Goal: Check status: Check status

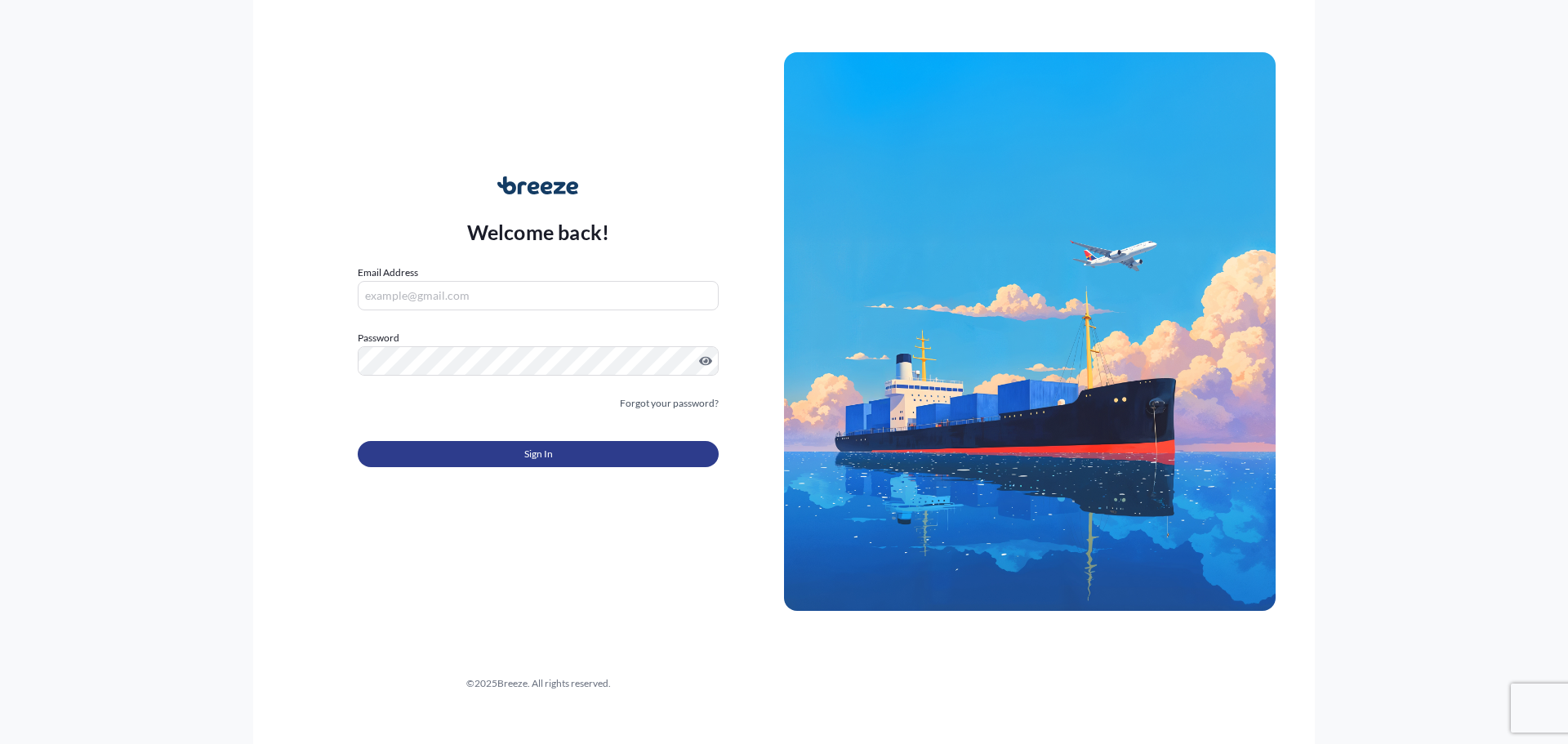
type input "[PERSON_NAME][EMAIL_ADDRESS][PERSON_NAME][DOMAIN_NAME]"
click at [506, 450] on button "Sign In" at bounding box center [538, 454] width 361 height 26
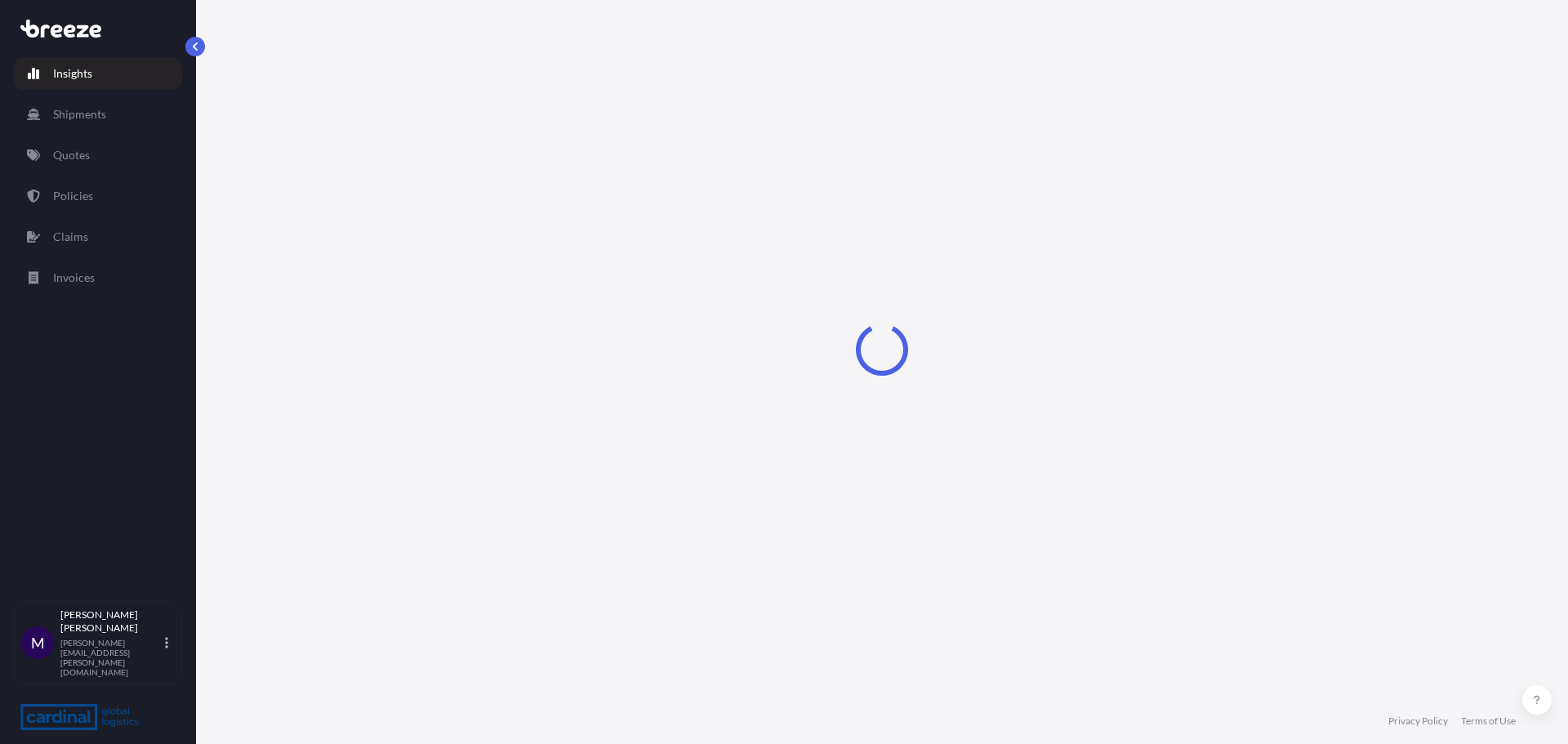
select select "2025"
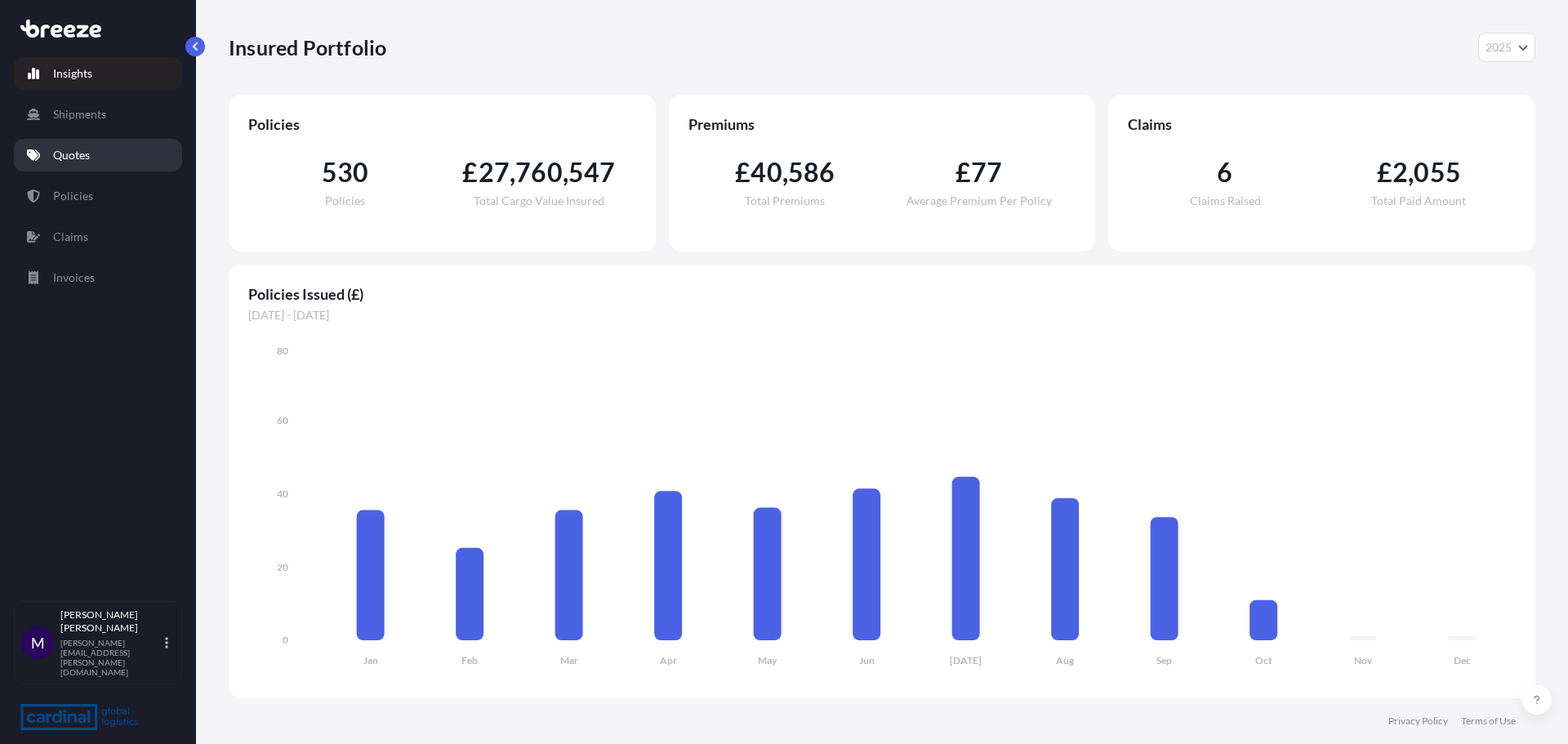
click at [117, 165] on link "Quotes" at bounding box center [98, 155] width 168 height 32
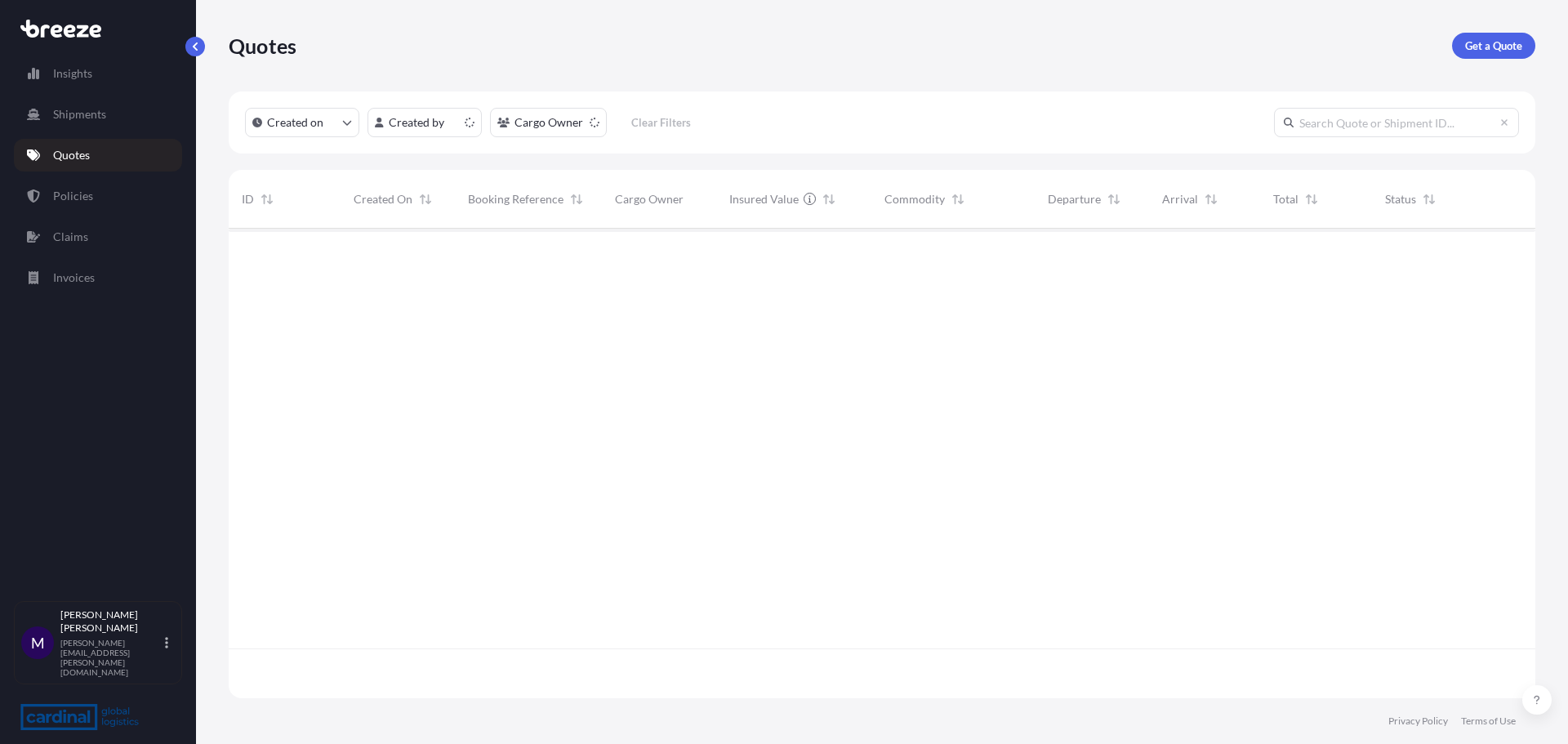
scroll to position [466, 1294]
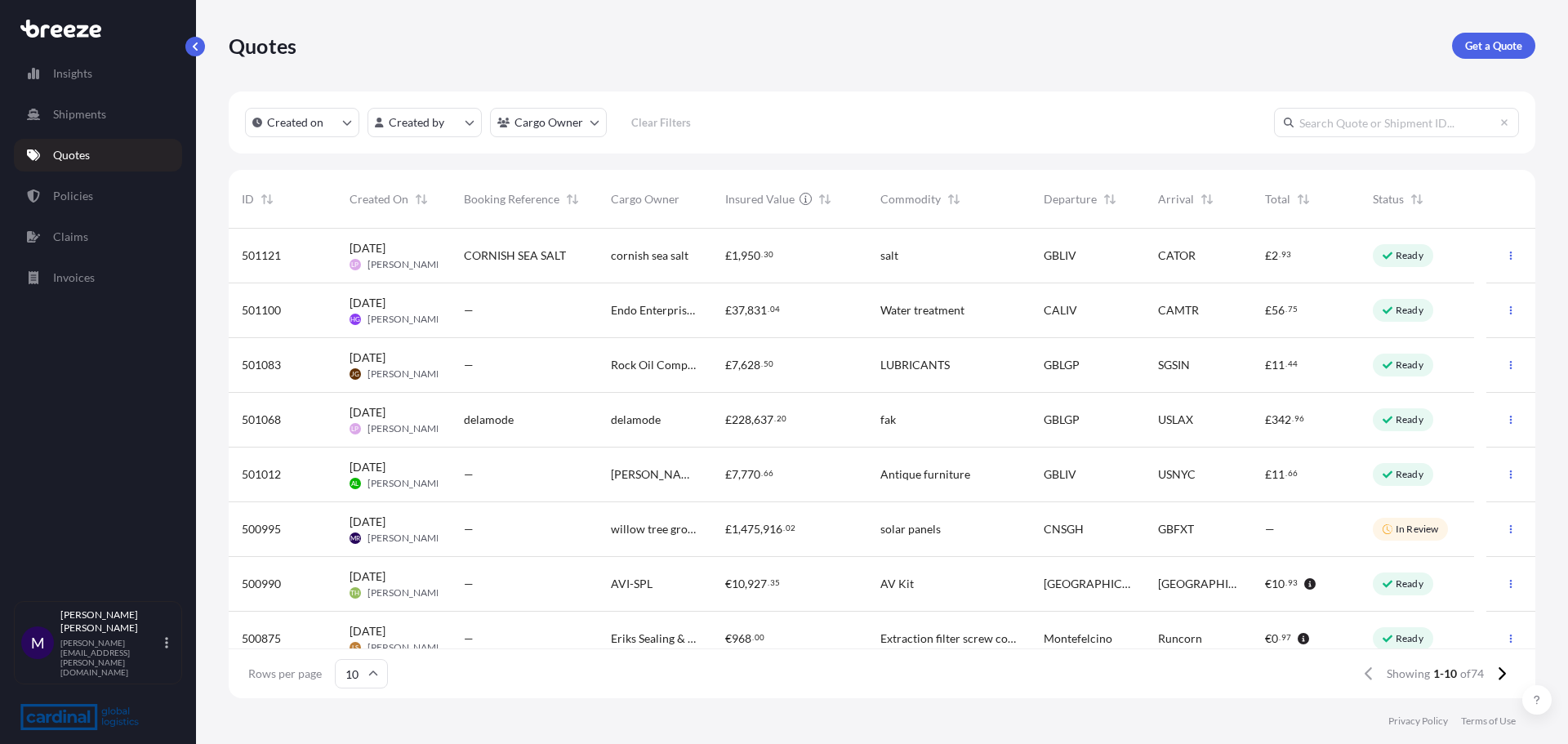
click at [1375, 125] on input "text" at bounding box center [1396, 122] width 245 height 30
paste input "500995"
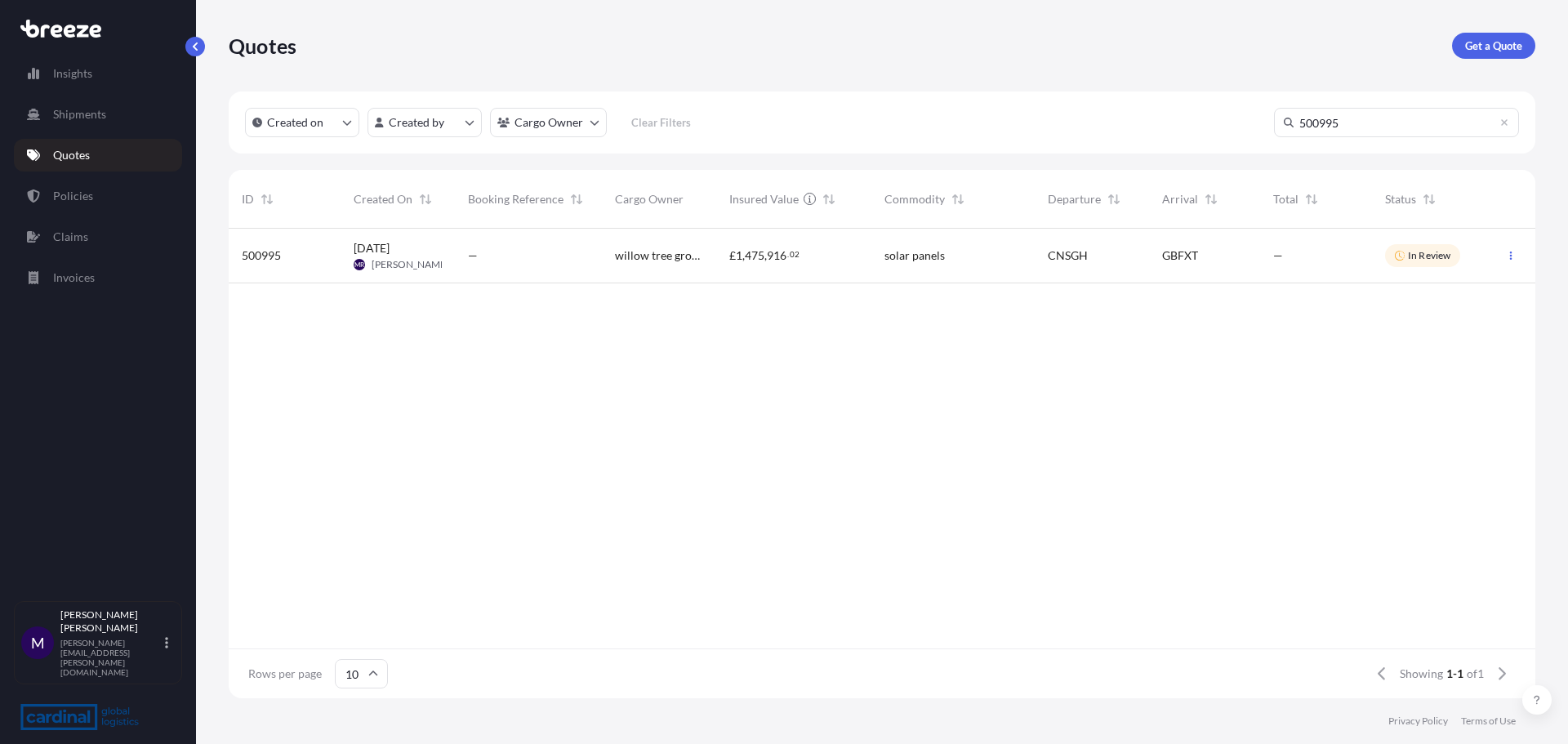
type input "500995"
click at [468, 247] on span "—" at bounding box center [472, 256] width 10 height 17
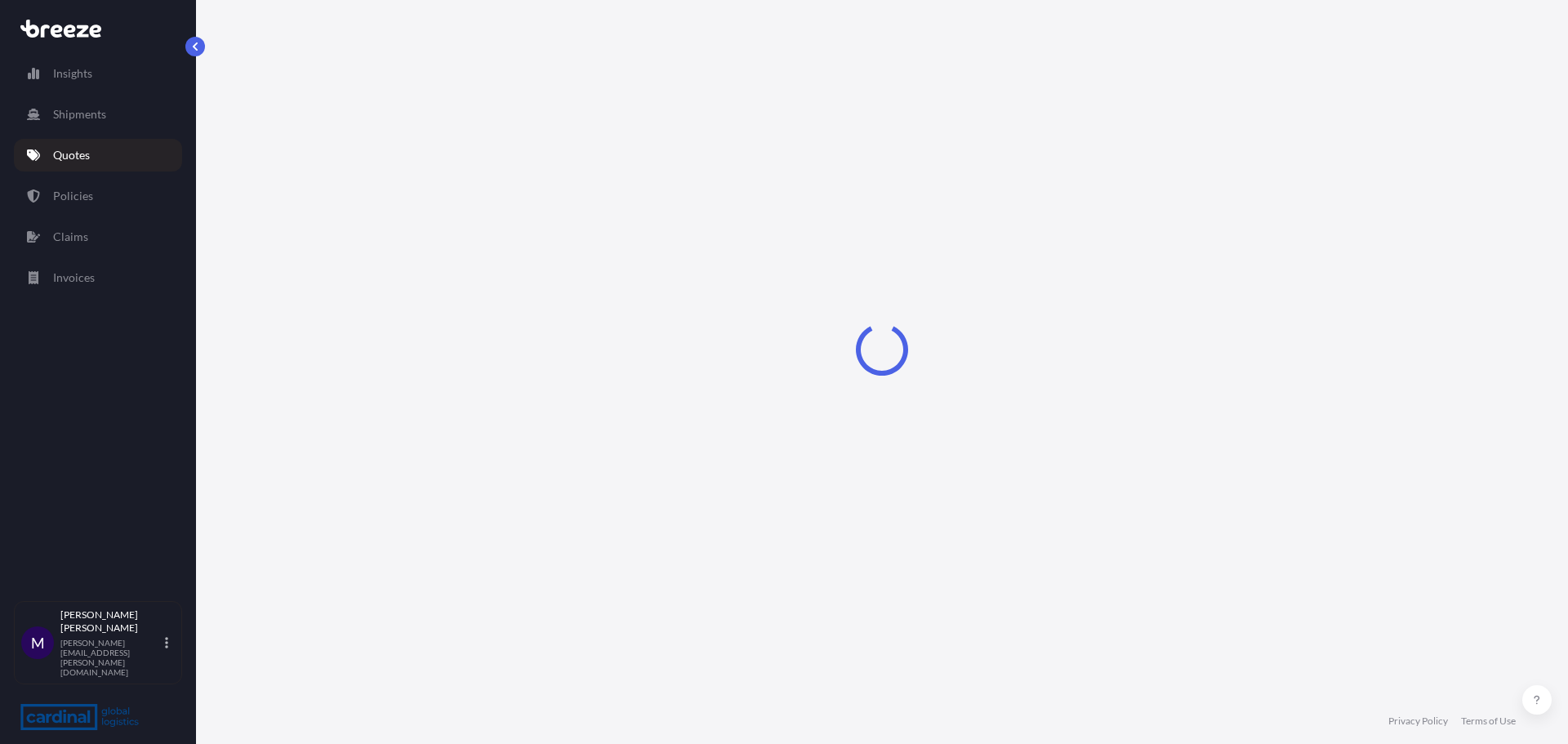
select select "Road"
select select "Sea"
select select "Road"
select select "2"
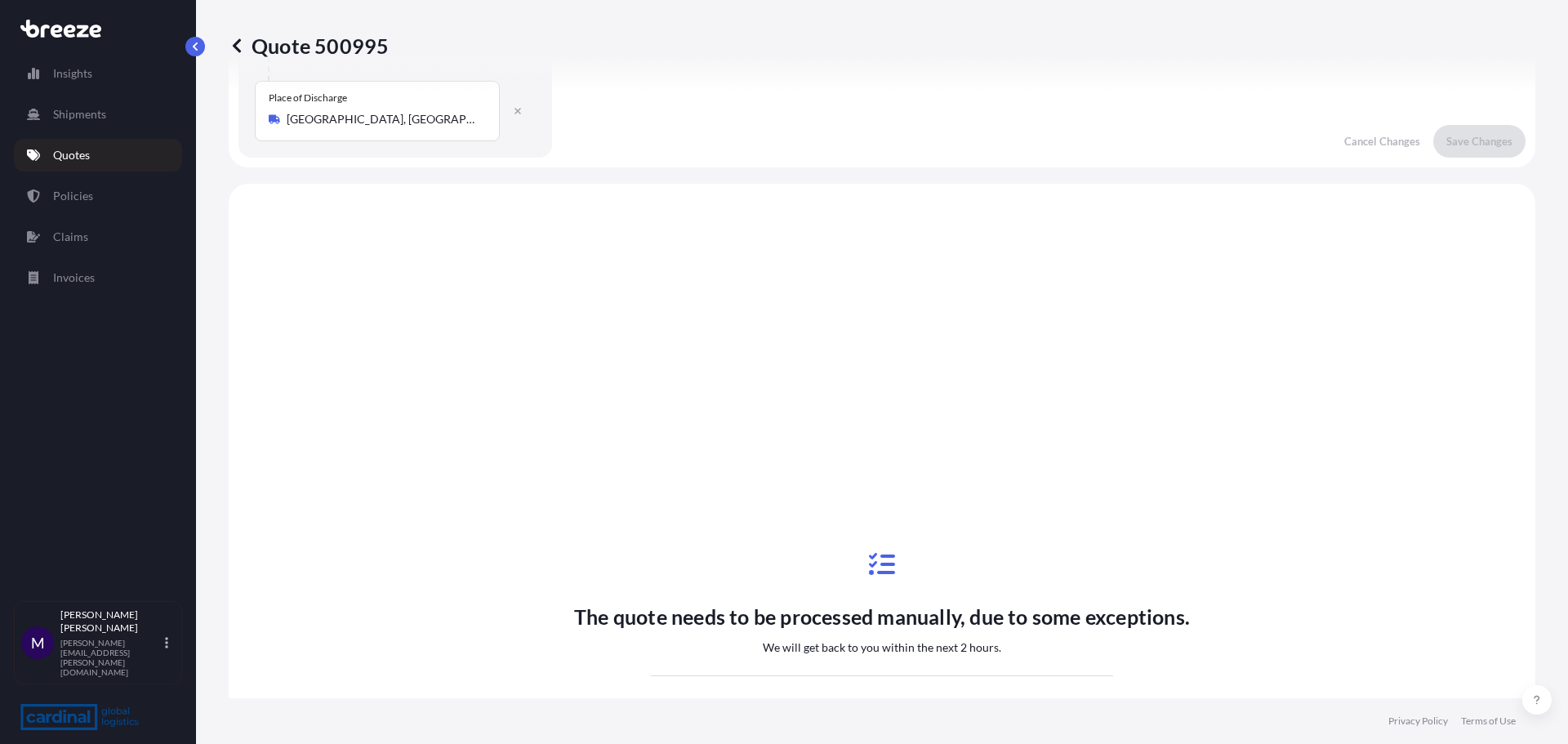
scroll to position [735, 0]
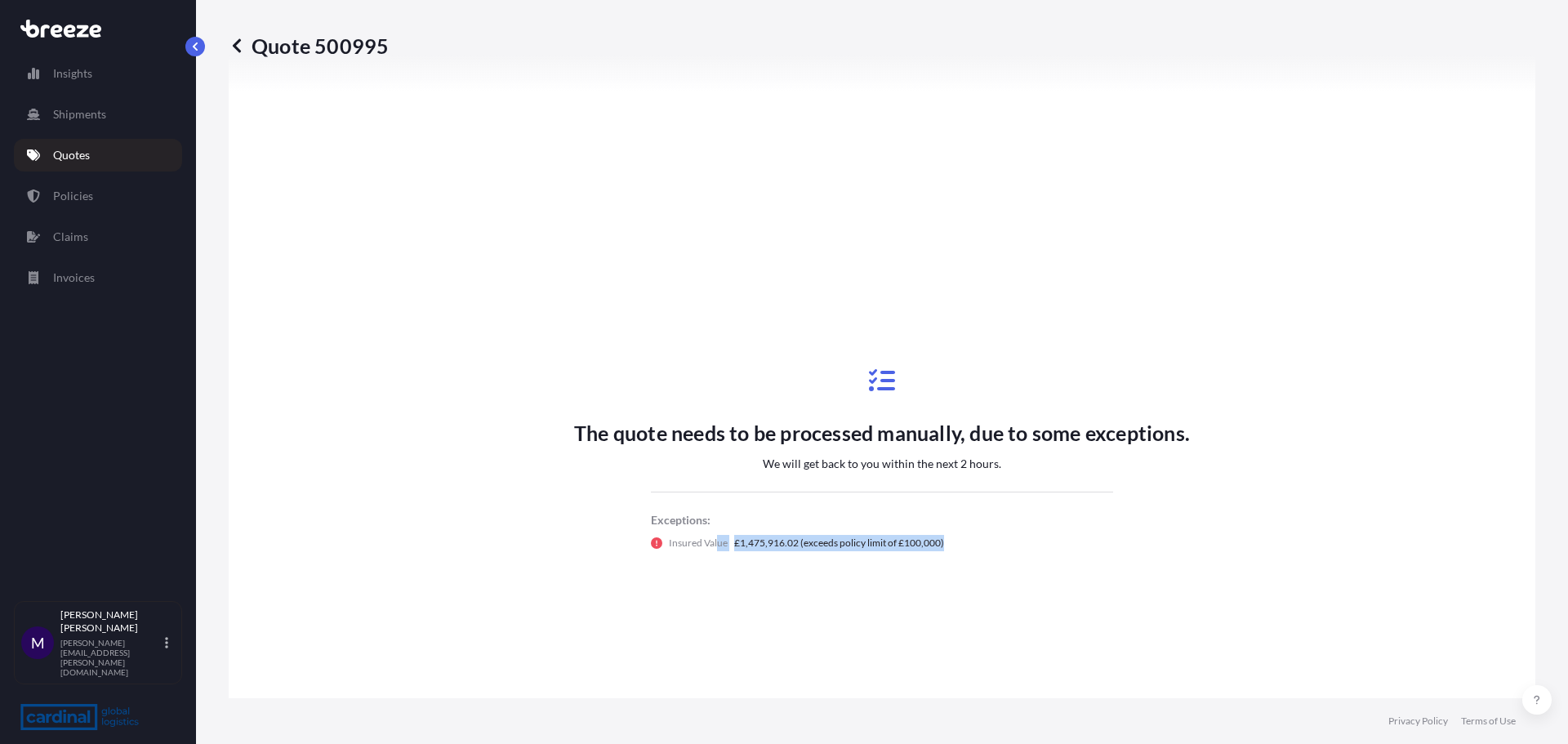
drag, startPoint x: 711, startPoint y: 537, endPoint x: 966, endPoint y: 574, distance: 257.7
click at [966, 574] on div "The quote needs to be processed manually, due to some exceptions. We will get b…" at bounding box center [882, 459] width 616 height 245
click at [1002, 572] on div "The quote needs to be processed manually, due to some exceptions. We will get b…" at bounding box center [882, 459] width 616 height 245
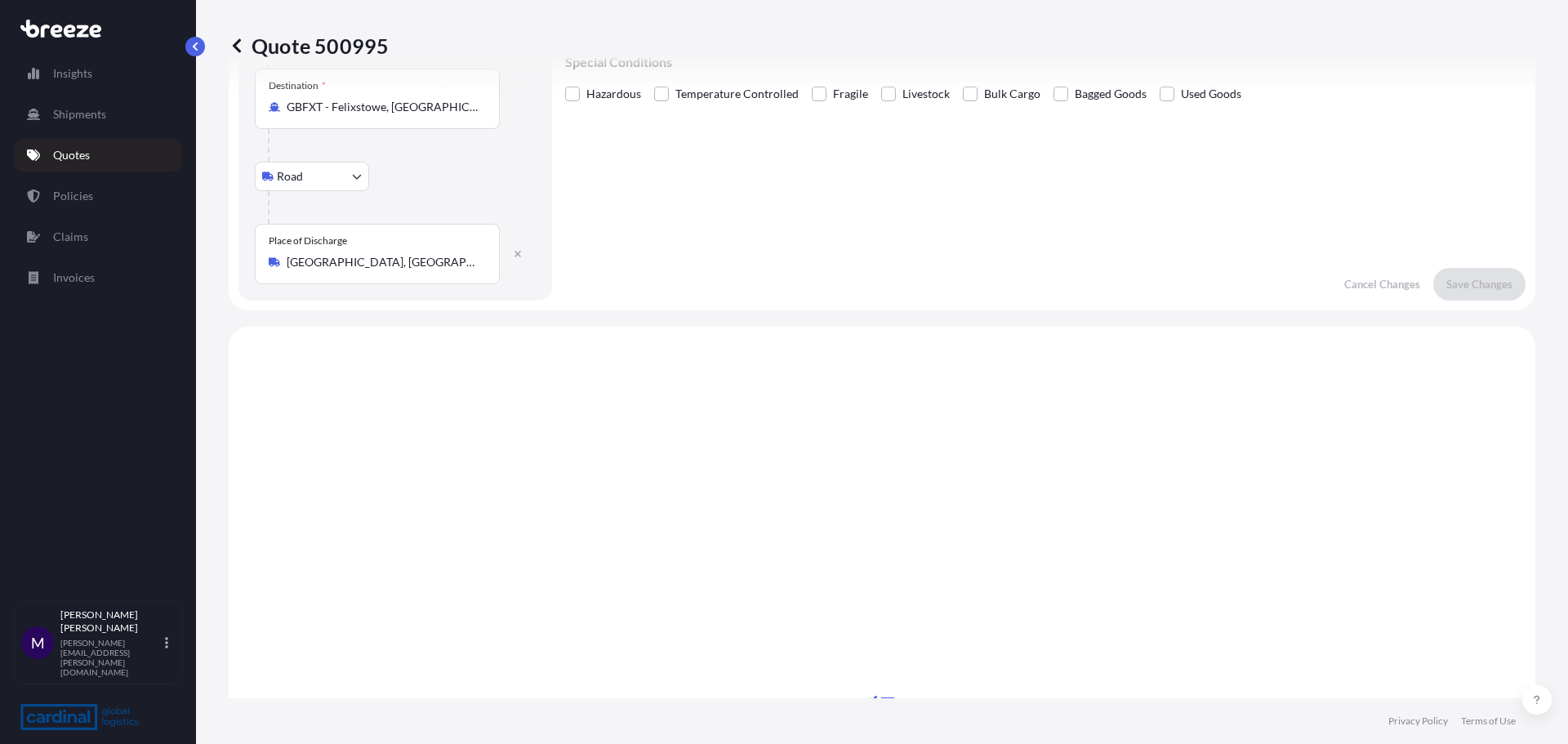
scroll to position [0, 0]
